Goal: Information Seeking & Learning: Learn about a topic

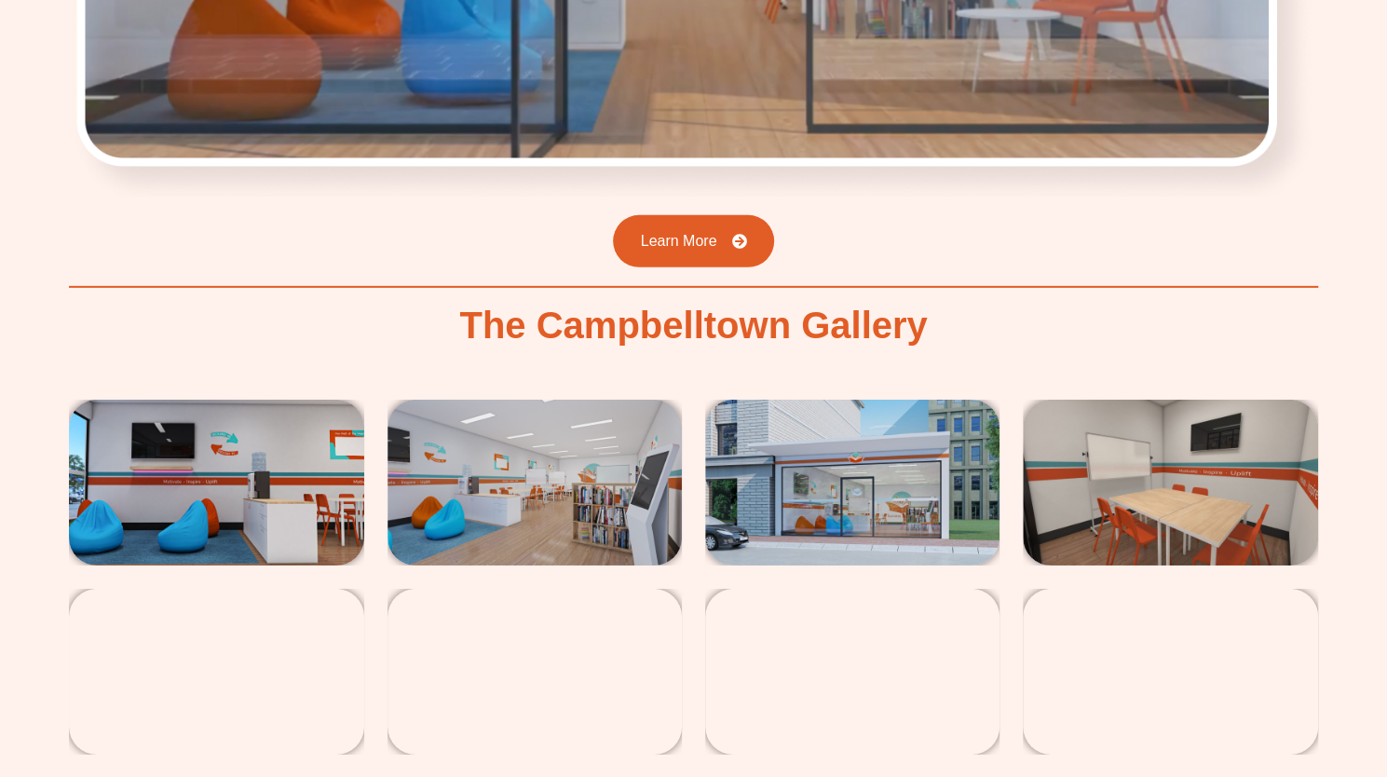
scroll to position [3351, 0]
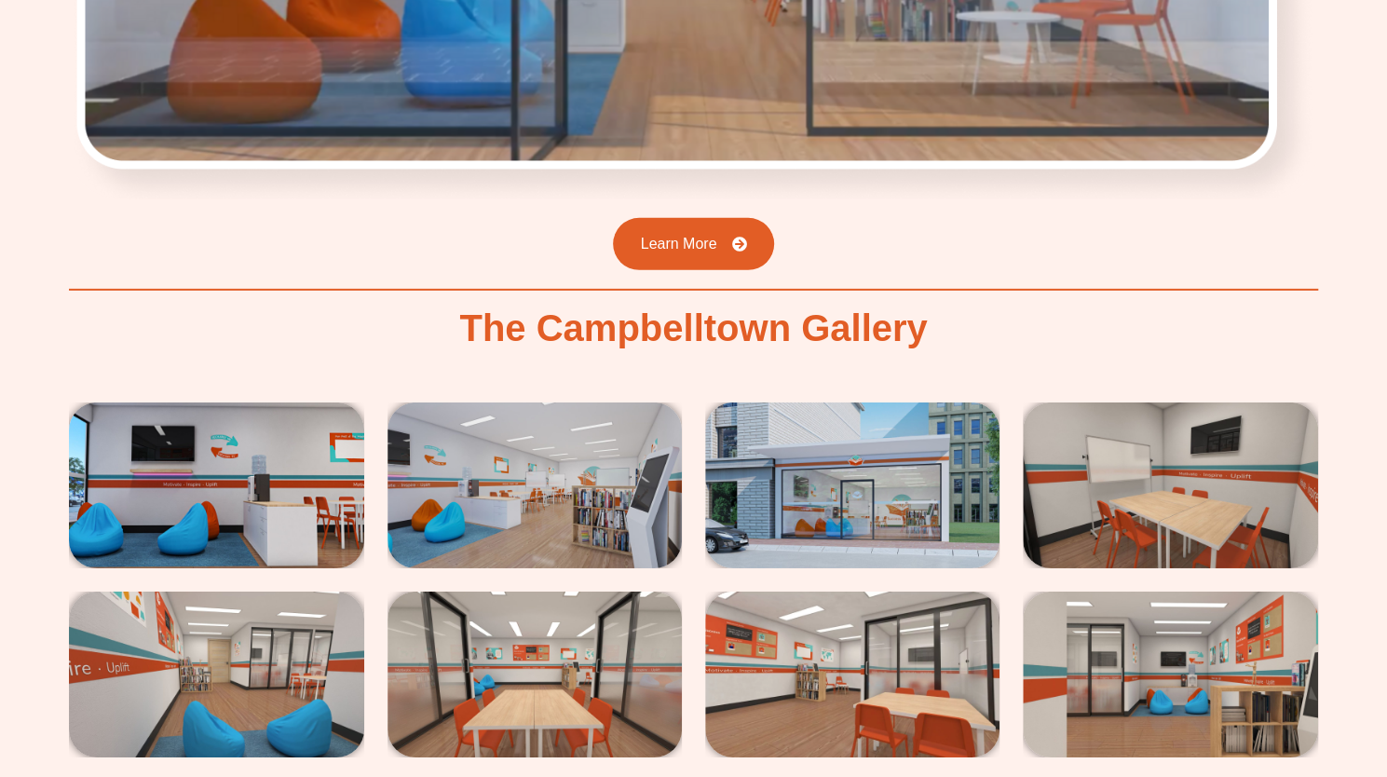
click at [897, 403] on img at bounding box center [852, 486] width 294 height 166
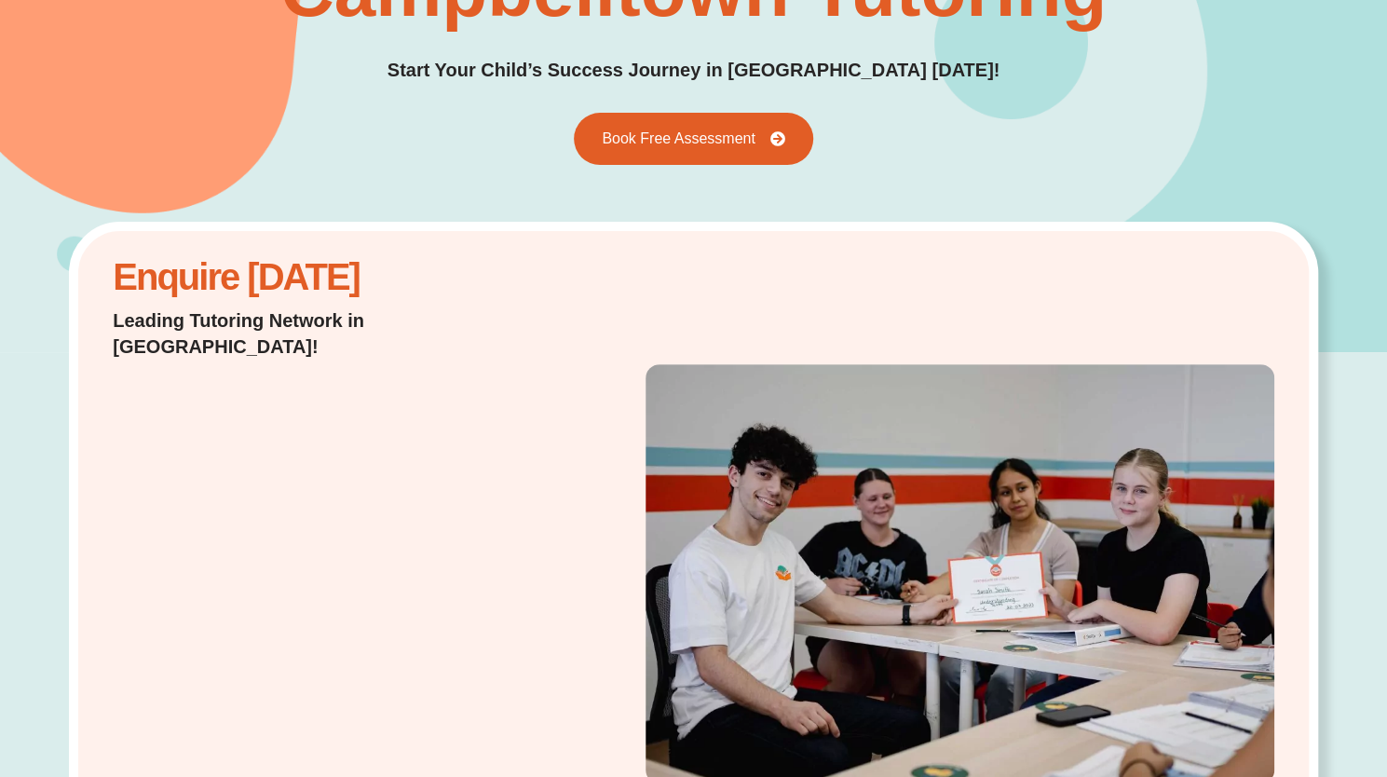
scroll to position [0, 0]
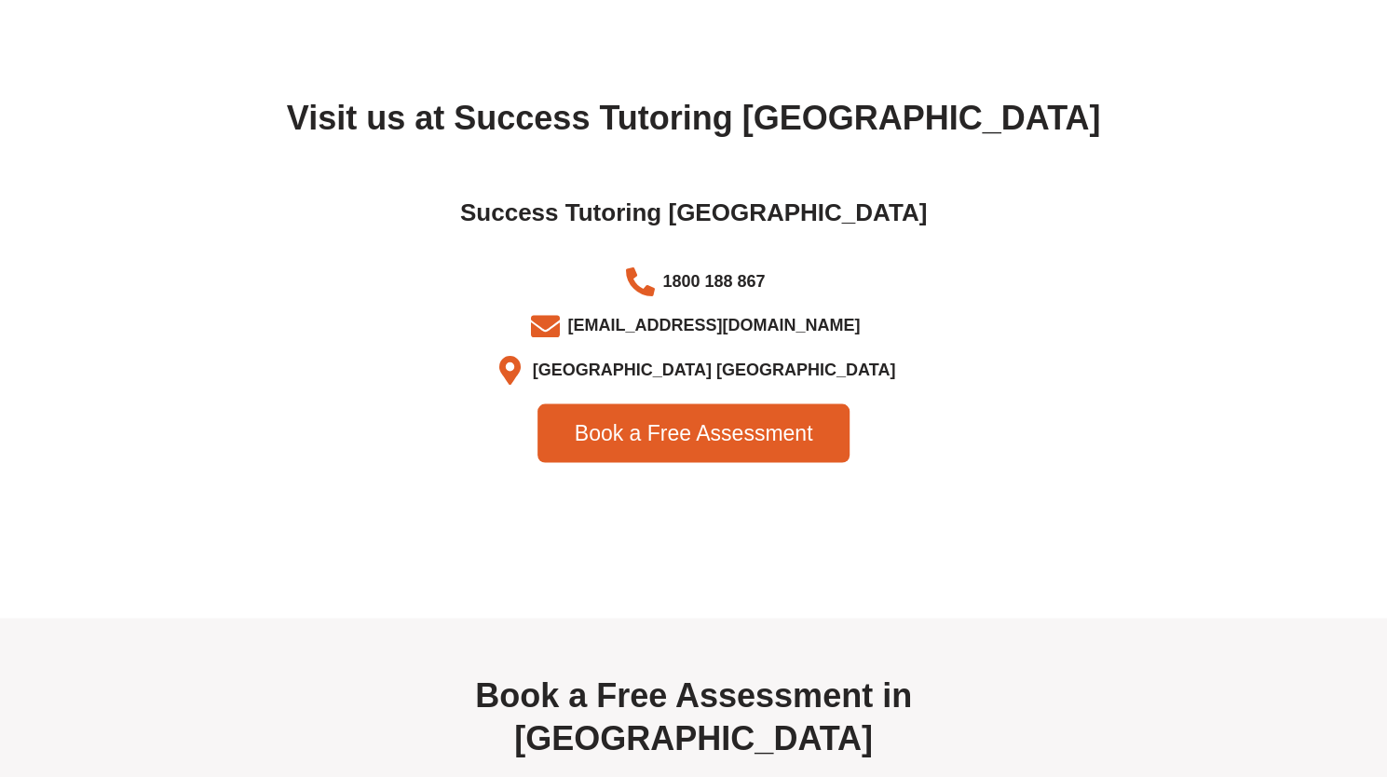
scroll to position [6043, 0]
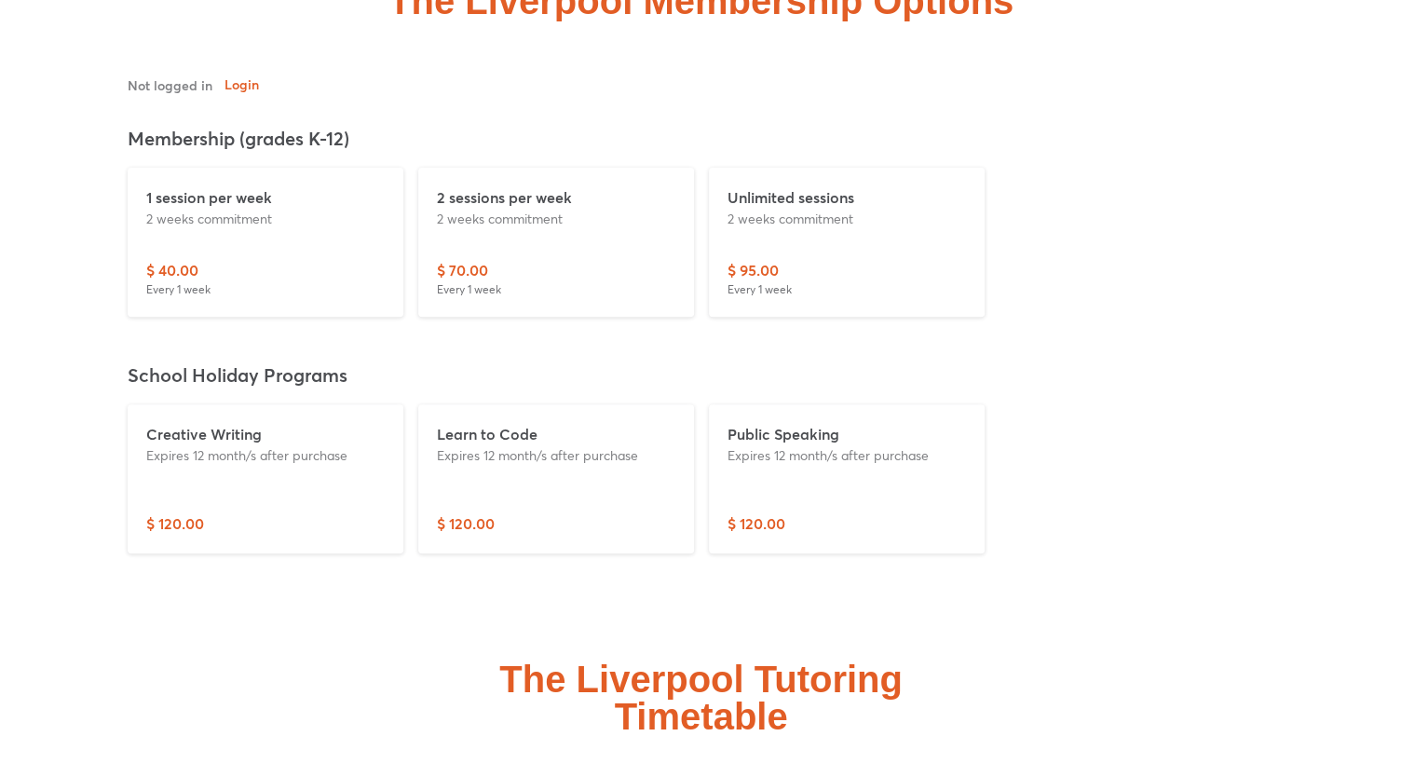
scroll to position [4461, 0]
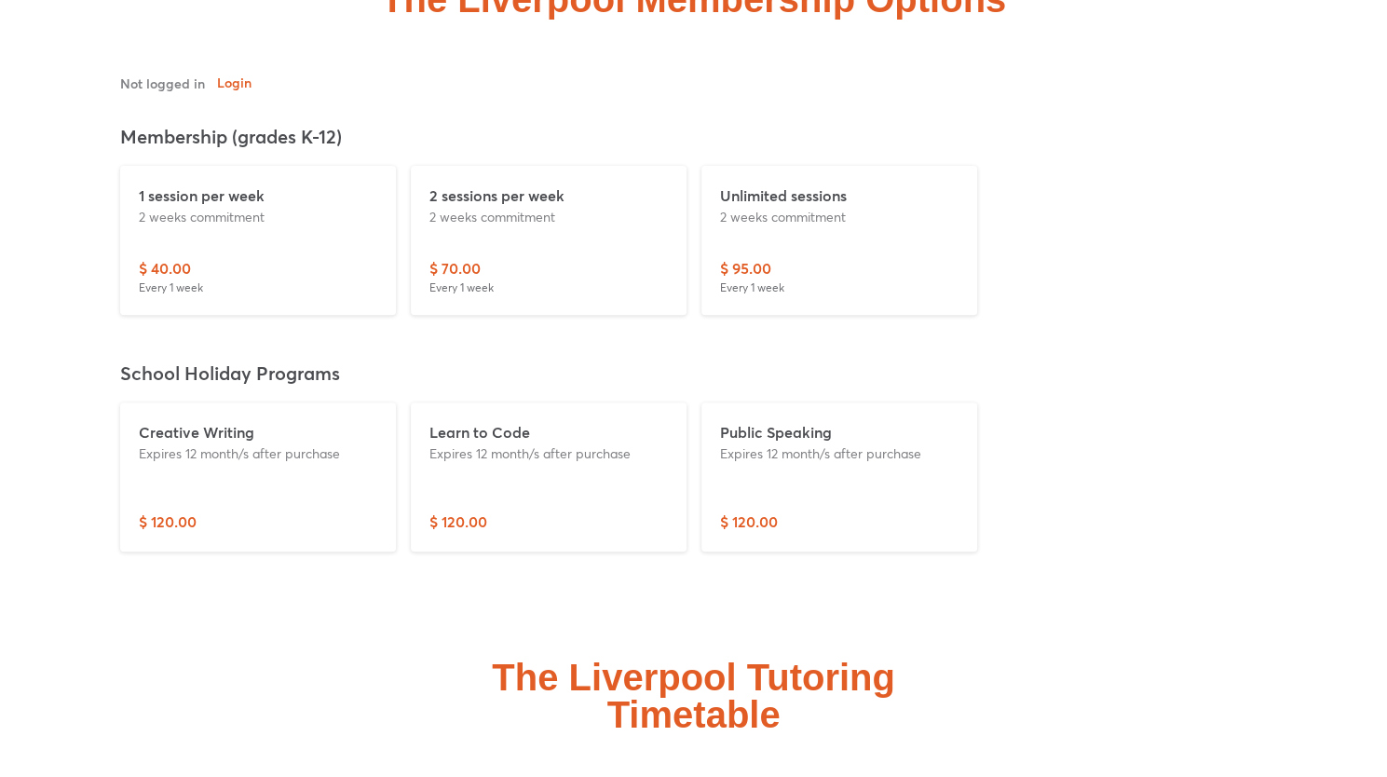
click at [268, 166] on div "1 session per week 2 weeks commitment $ 40.00 Every 1 week" at bounding box center [258, 240] width 276 height 149
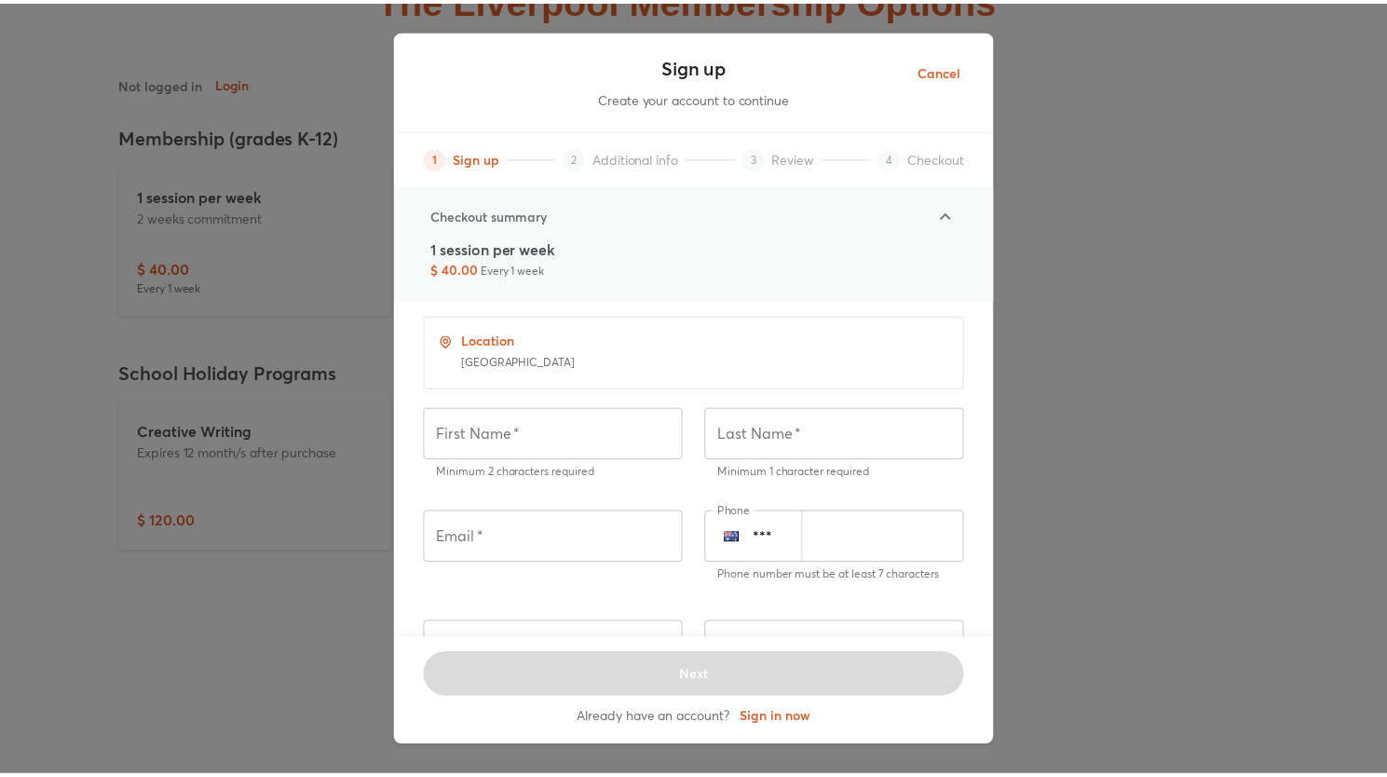
scroll to position [0, 0]
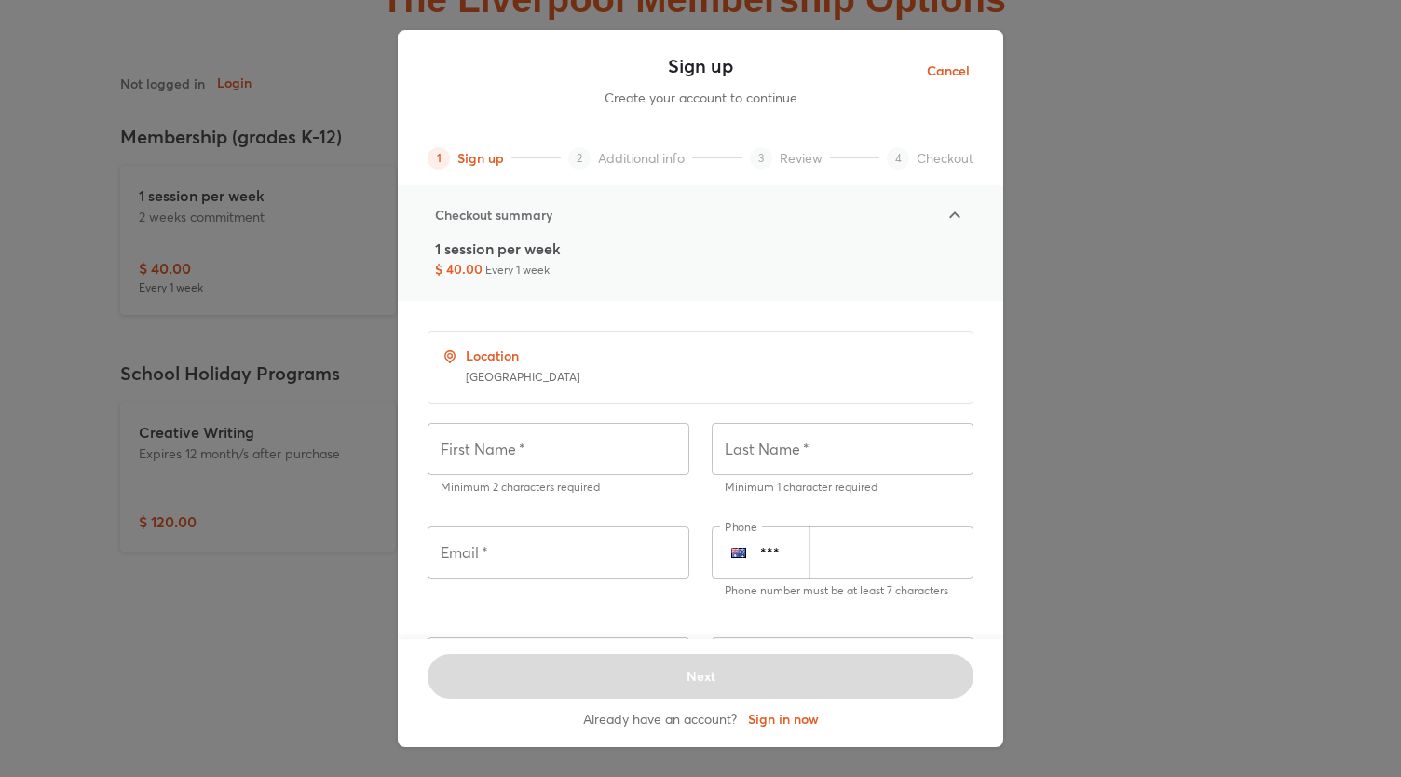
click at [946, 64] on span "Cancel" at bounding box center [948, 71] width 43 height 23
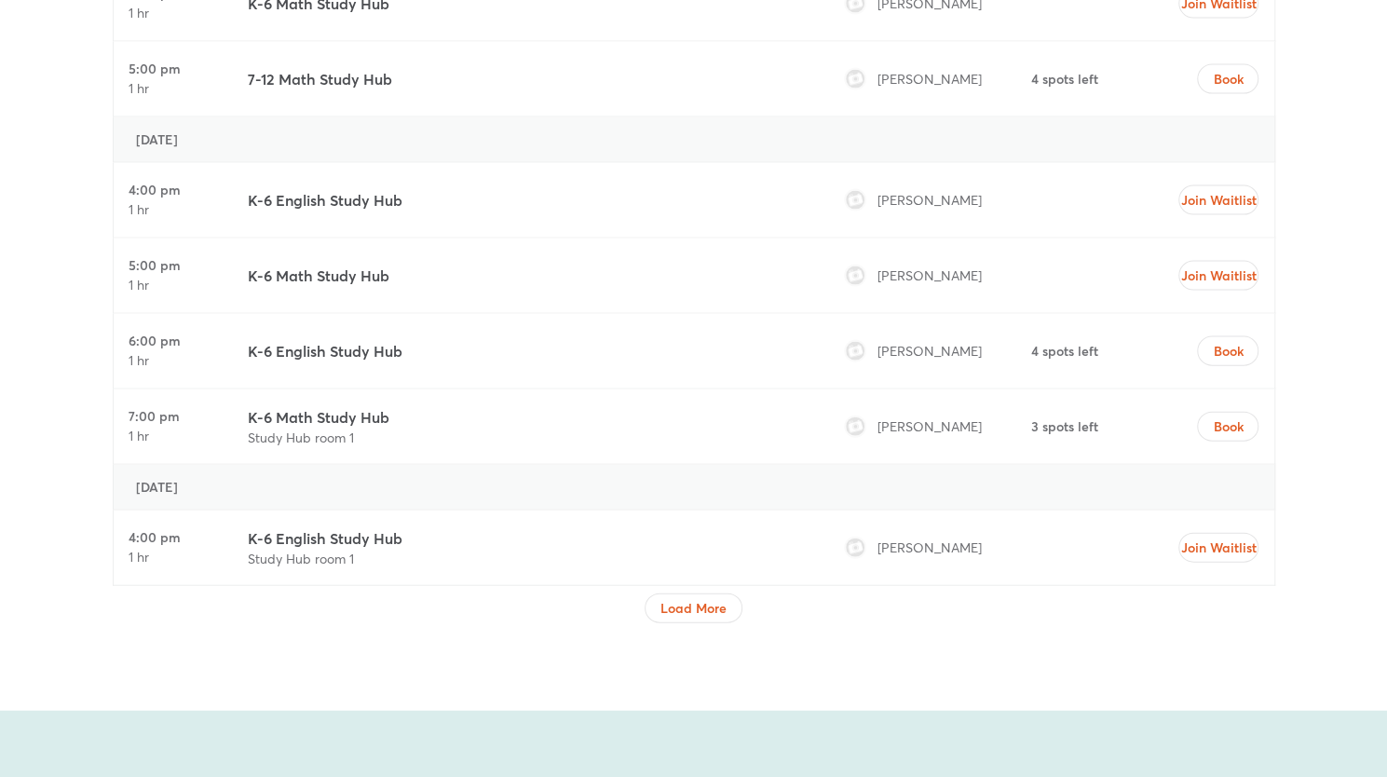
scroll to position [6407, 0]
click at [703, 600] on span "Load More" at bounding box center [694, 609] width 66 height 19
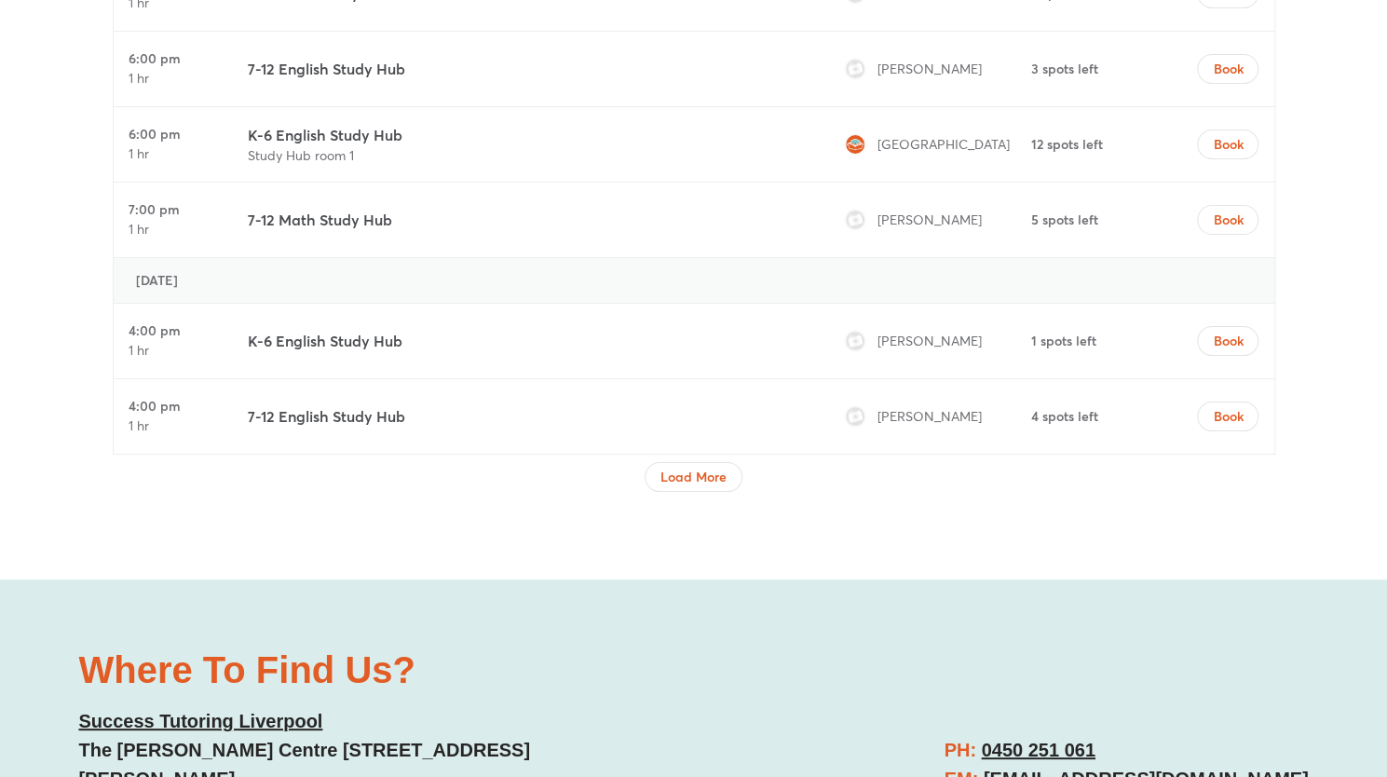
scroll to position [8233, 0]
click at [703, 467] on span "Load More" at bounding box center [694, 476] width 66 height 19
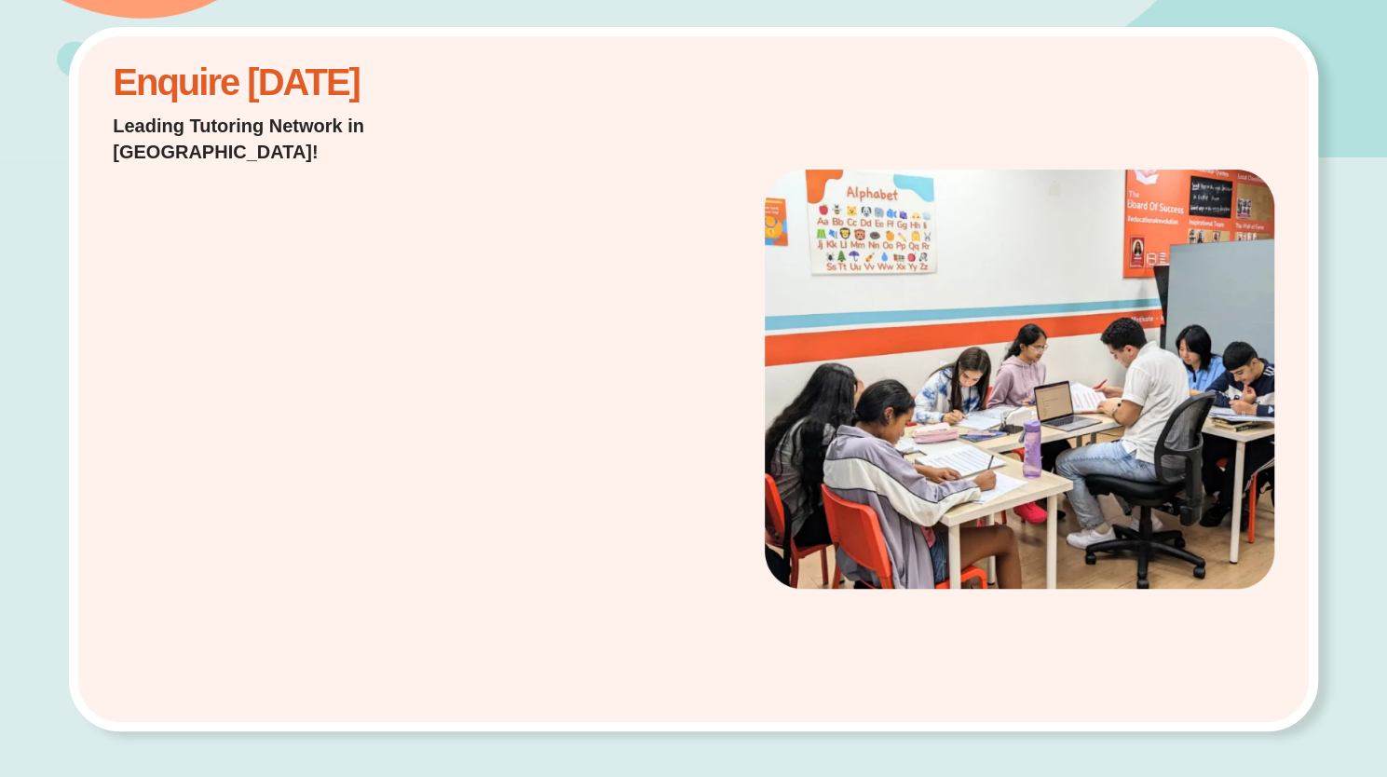
scroll to position [0, 0]
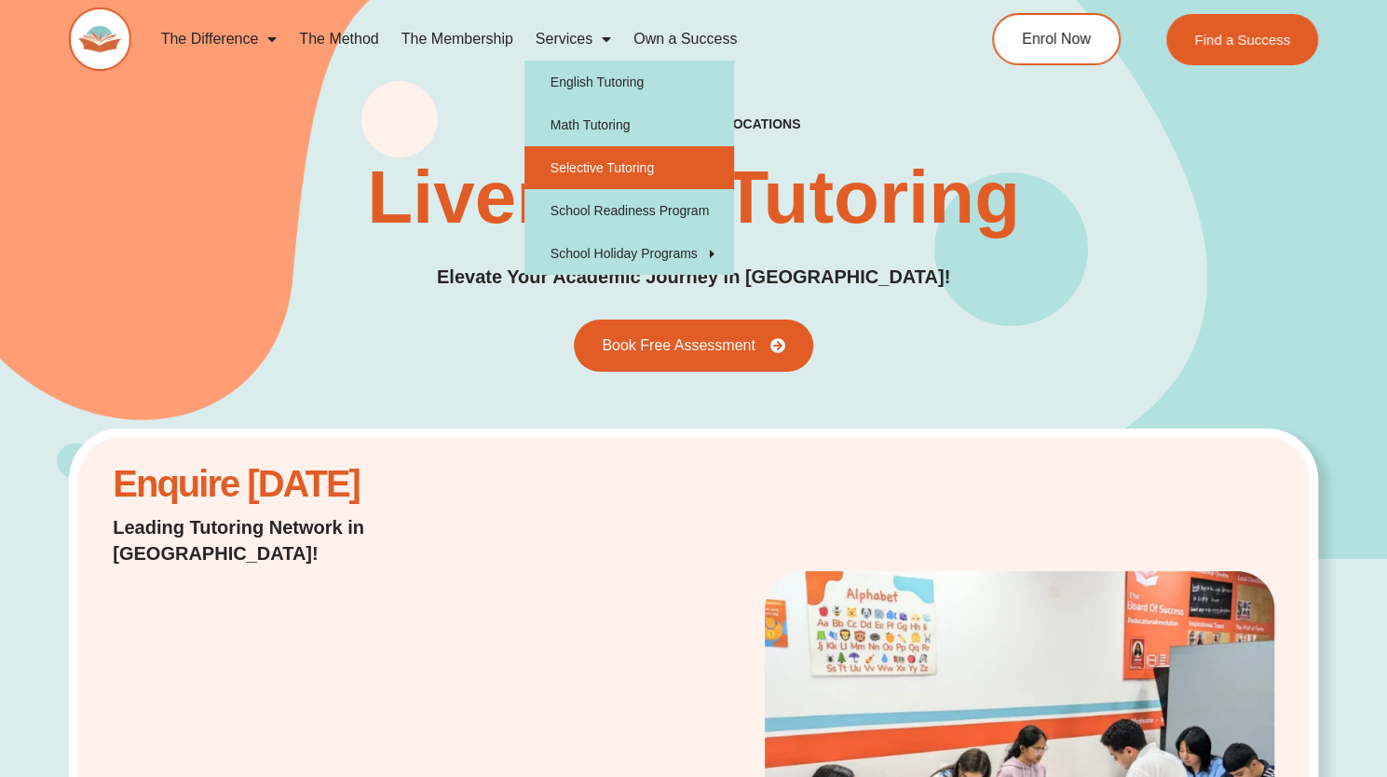
click at [609, 157] on link "Selective Tutoring" at bounding box center [630, 167] width 210 height 43
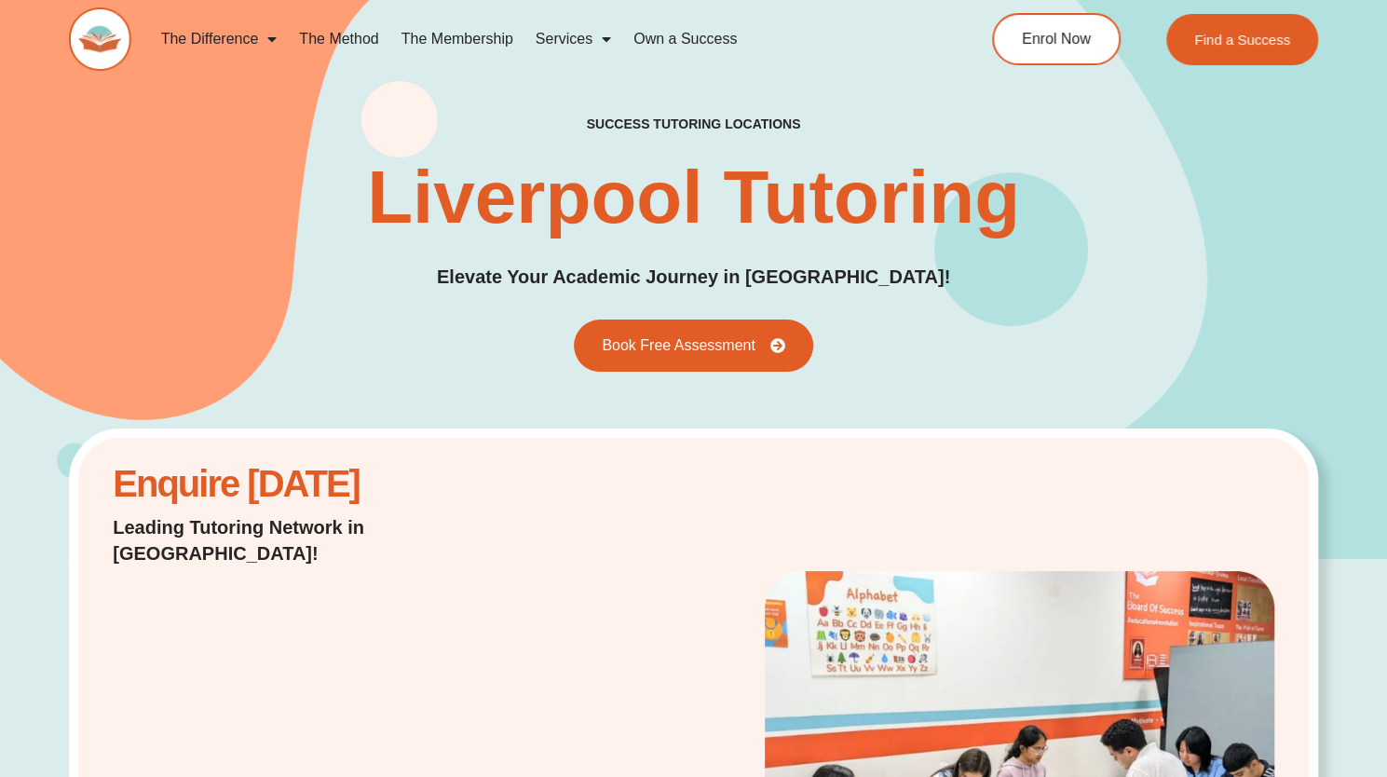
click at [633, 161] on h1 "Liverpool Tutoring" at bounding box center [693, 197] width 653 height 75
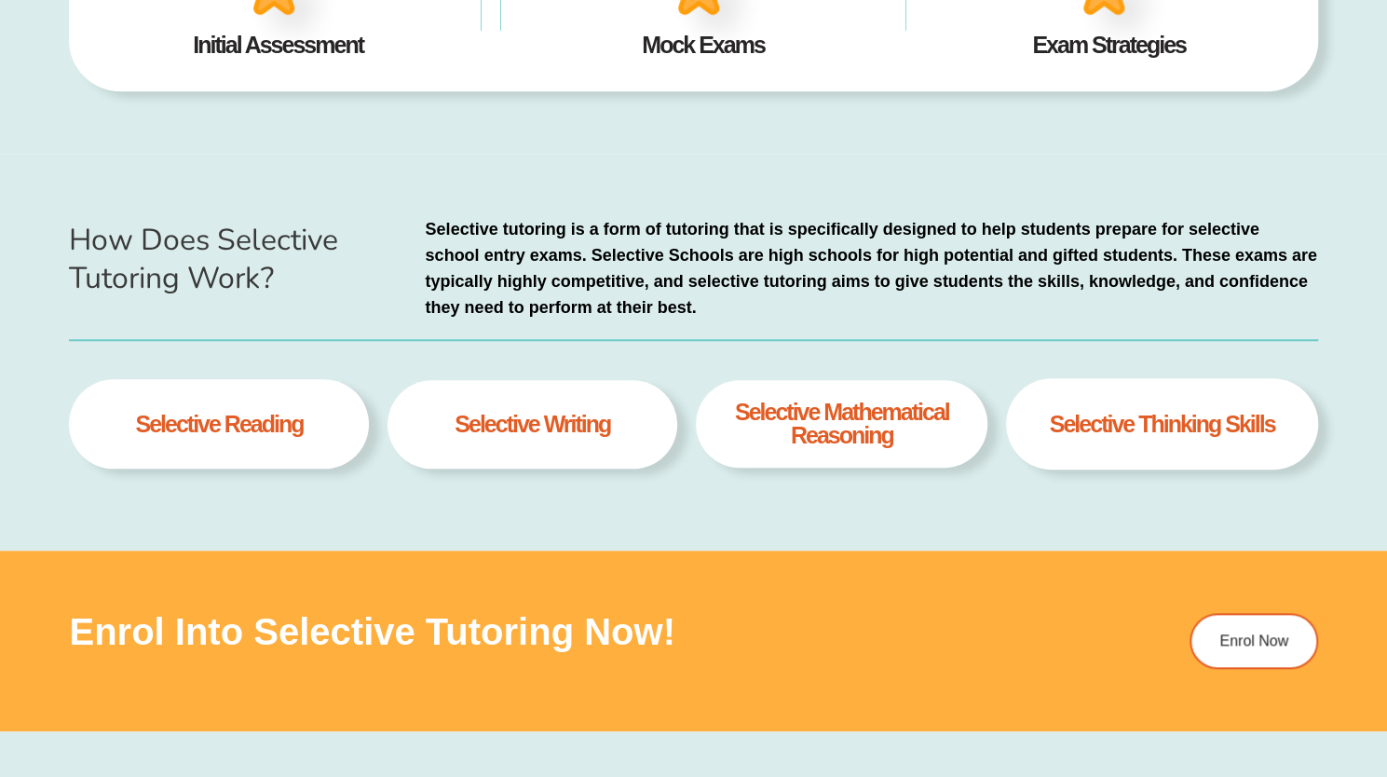
scroll to position [768, 0]
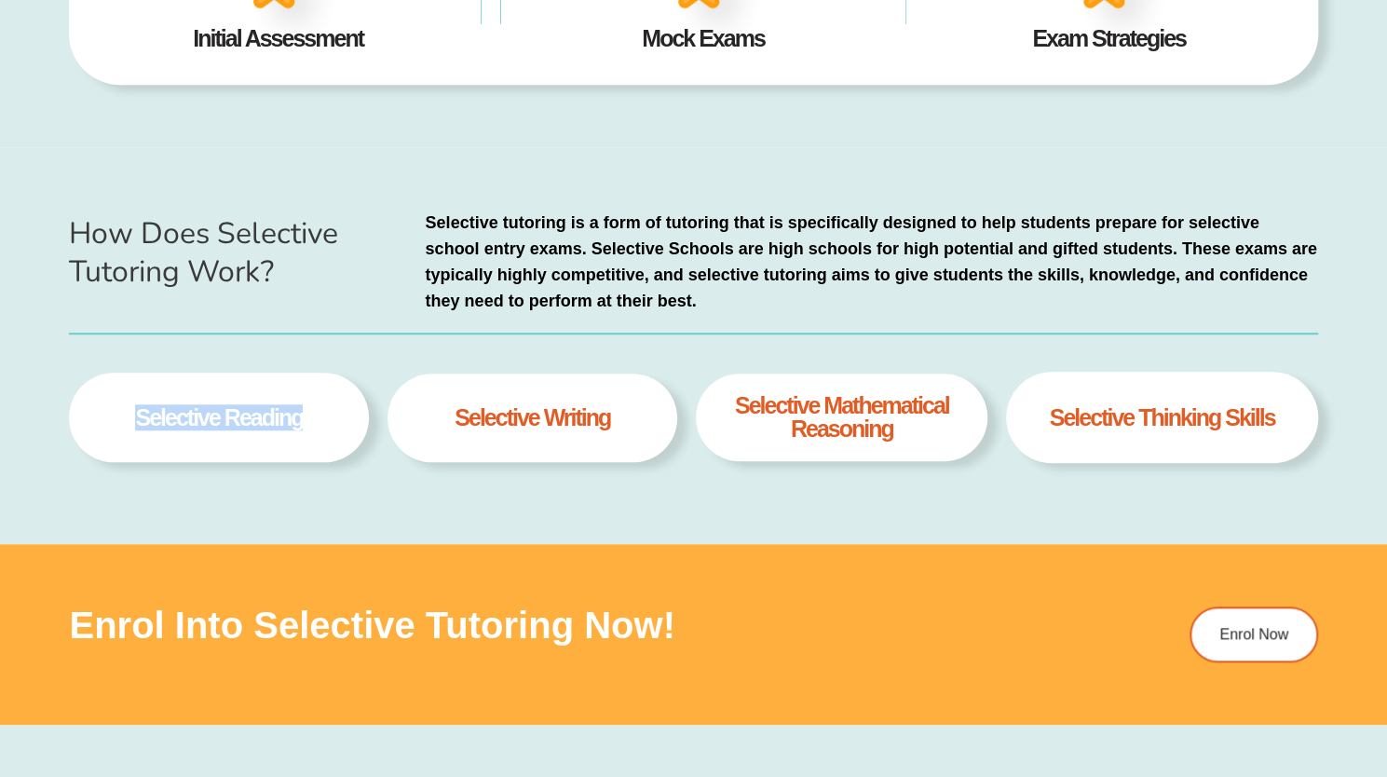
drag, startPoint x: 138, startPoint y: 430, endPoint x: 350, endPoint y: 459, distance: 214.4
click at [350, 459] on div "selective Reading" at bounding box center [219, 418] width 300 height 90
drag, startPoint x: 615, startPoint y: 420, endPoint x: 717, endPoint y: 428, distance: 102.8
click at [717, 428] on div "selective Reading selective writing selective Mathematical Reasoning Selective …" at bounding box center [693, 427] width 1248 height 110
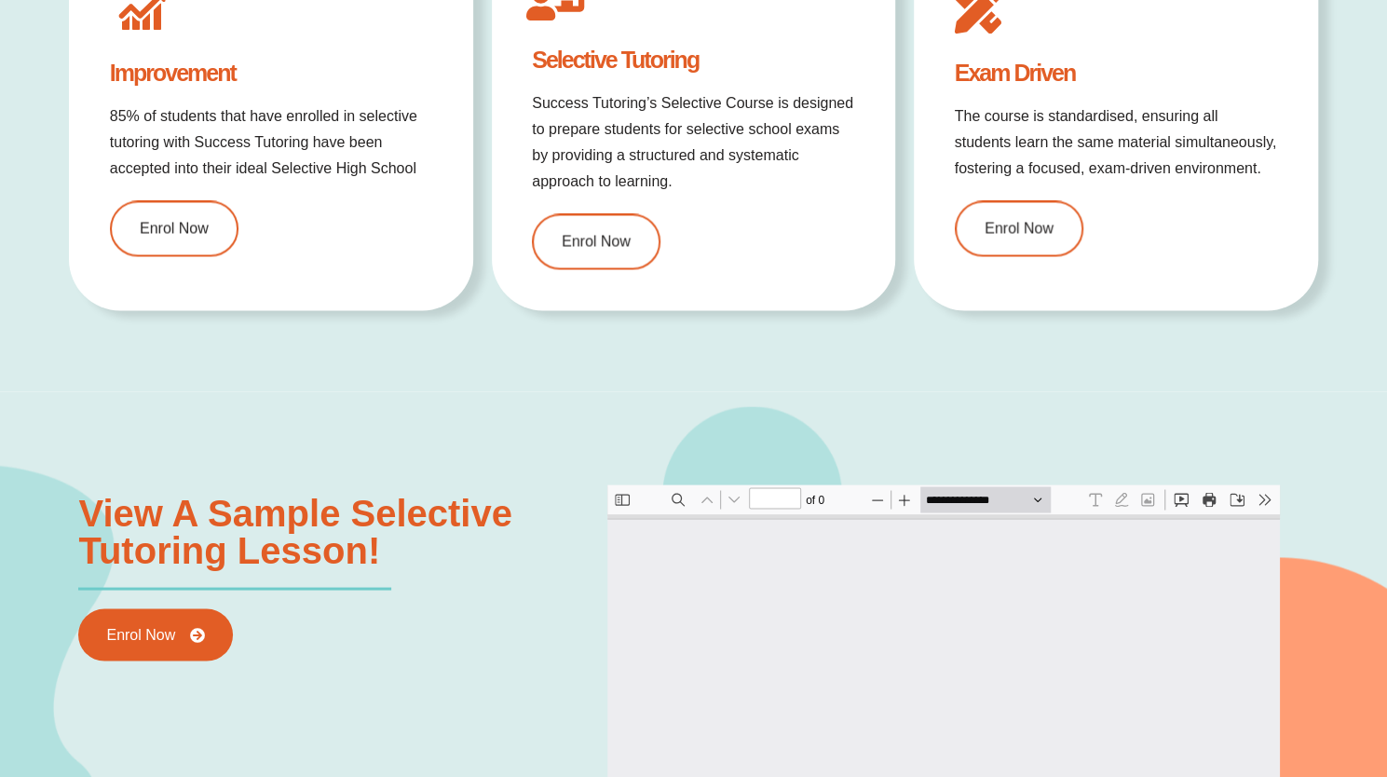
scroll to position [0, 0]
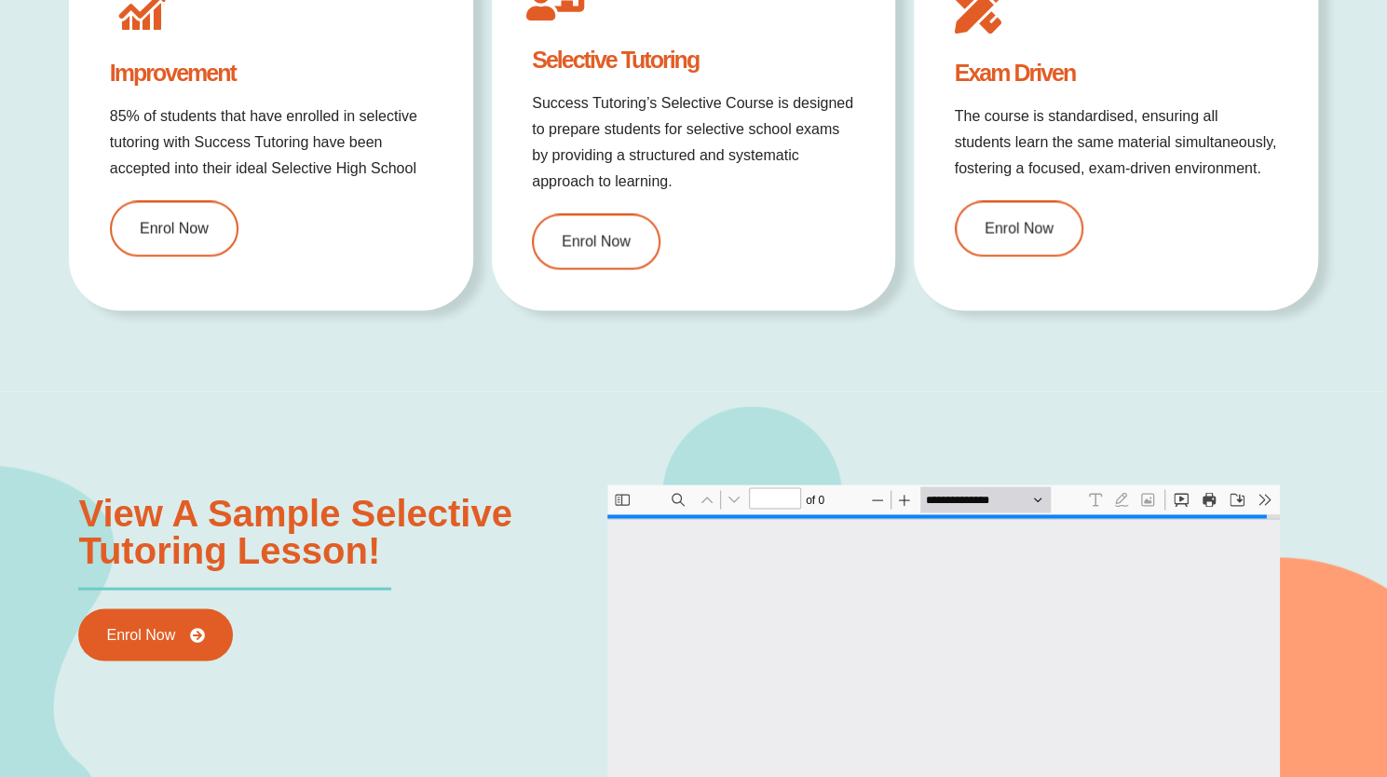
type input "*"
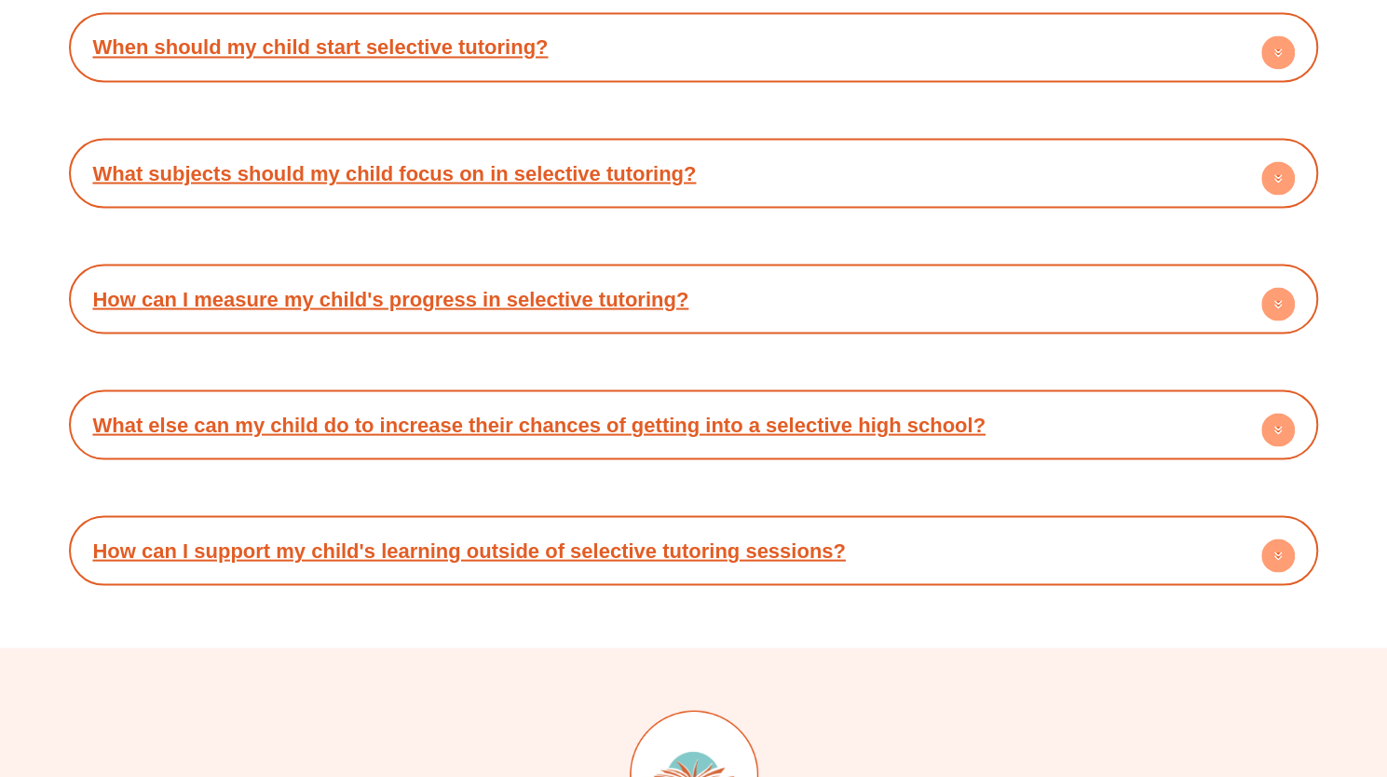
scroll to position [6192, 0]
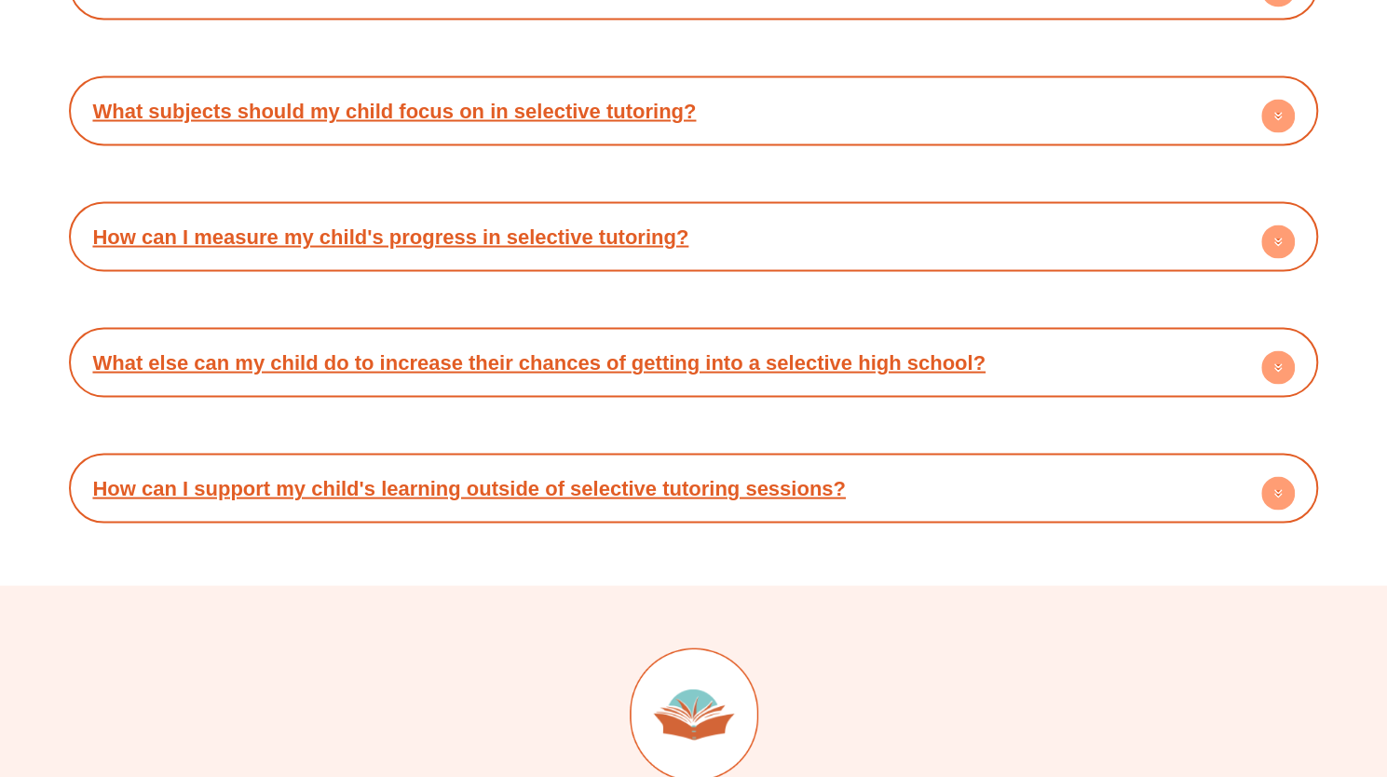
type input "*"
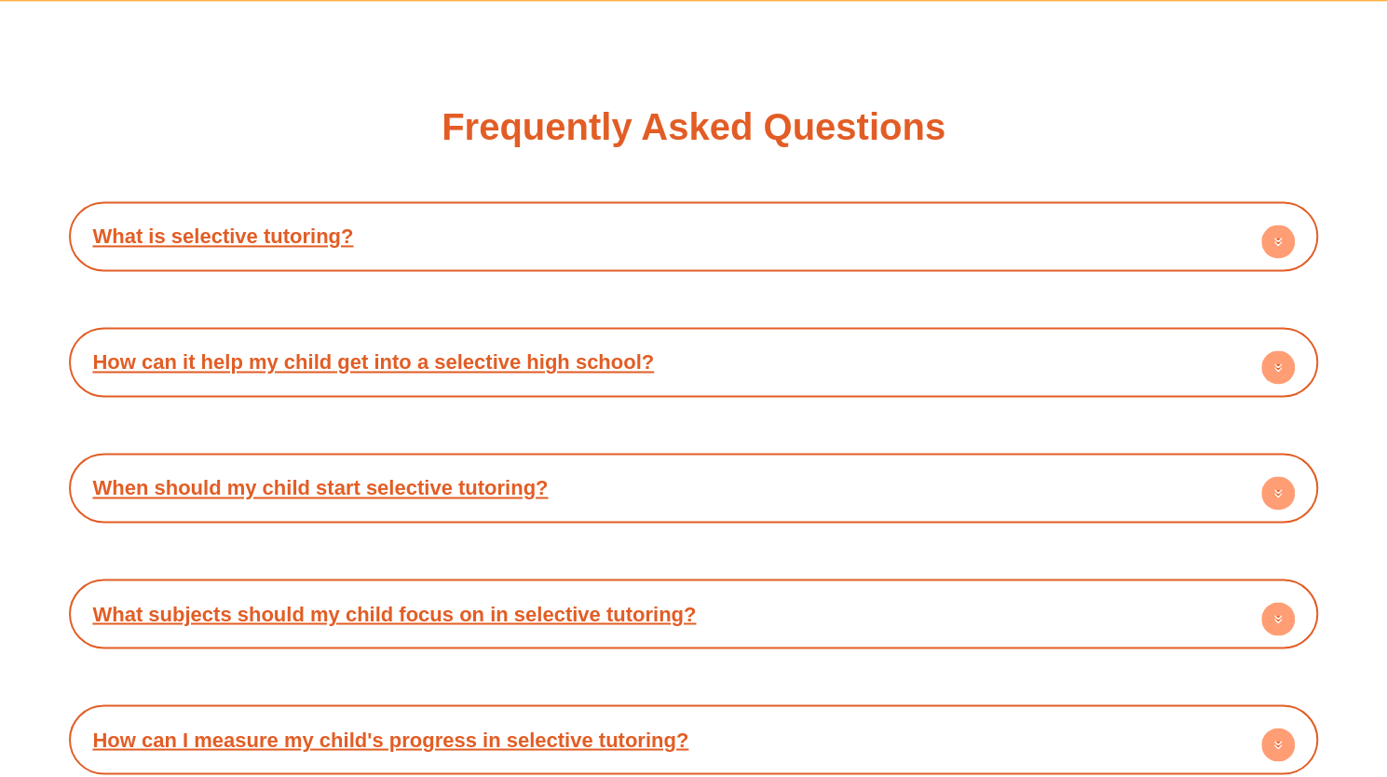
scroll to position [5690, 0]
